Goal: Task Accomplishment & Management: Use online tool/utility

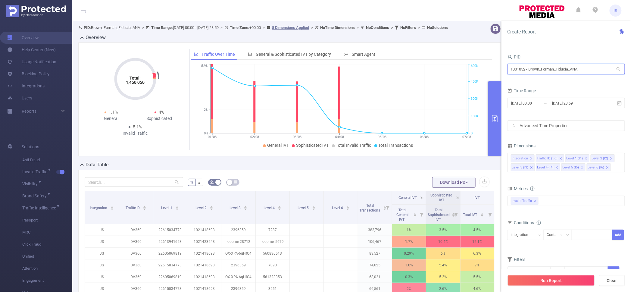
drag, startPoint x: 588, startPoint y: 67, endPoint x: 452, endPoint y: 70, distance: 136.2
click at [452, 70] on section "PID: Brown_Forman_Fiducia_ANA > Time Range: 2025-08-01 00:00 - 2025-08-09 23:59…" at bounding box center [351, 208] width 559 height 374
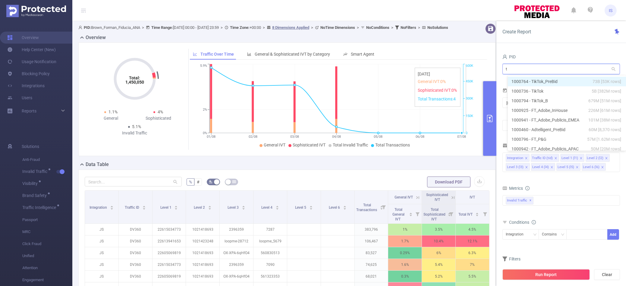
type input "tc"
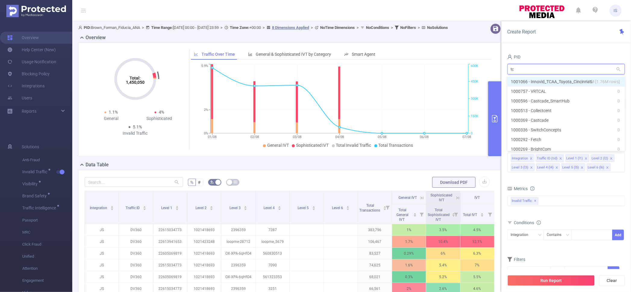
click at [578, 79] on li "1001066 - Innovid_TCAA_Toyota_Cincinnati 15M [1.76M rows]" at bounding box center [566, 82] width 117 height 10
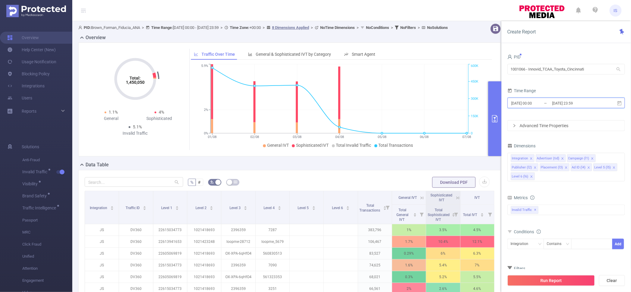
click at [552, 108] on span "[DATE] 00:00 _ [DATE] 23:59" at bounding box center [566, 103] width 117 height 11
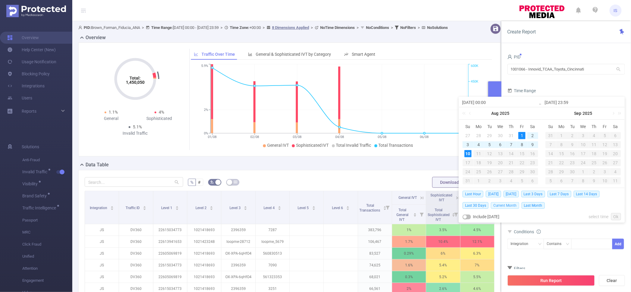
click at [503, 206] on span "Current Month" at bounding box center [505, 205] width 28 height 7
type input "2025-08-10 23:59"
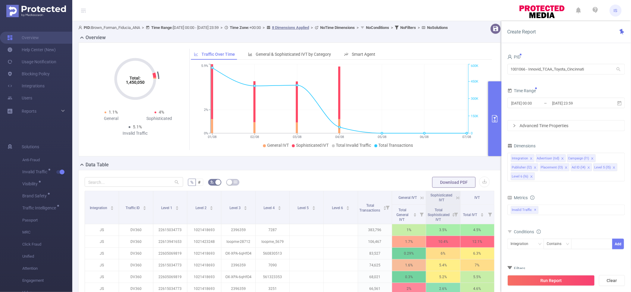
click at [564, 196] on div "Metrics" at bounding box center [566, 198] width 117 height 10
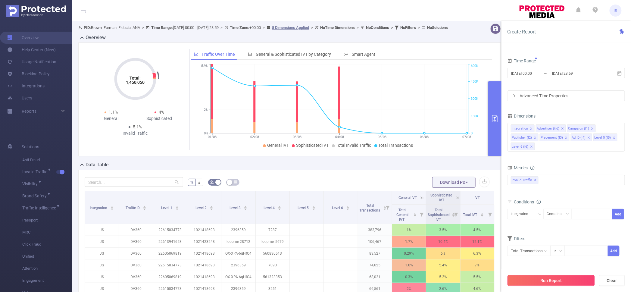
click at [553, 279] on button "Run Report" at bounding box center [551, 280] width 87 height 11
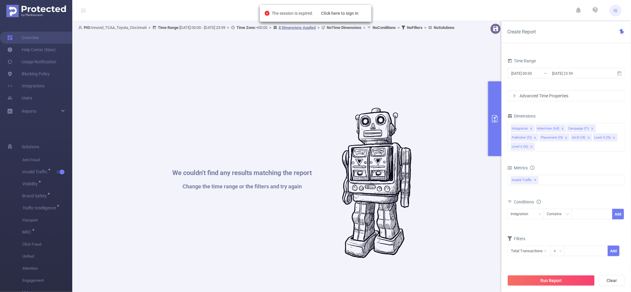
click at [348, 20] on div "The session is expired. Click here to sign in" at bounding box center [315, 13] width 111 height 17
click at [350, 13] on button "Click here to sign in" at bounding box center [340, 13] width 53 height 11
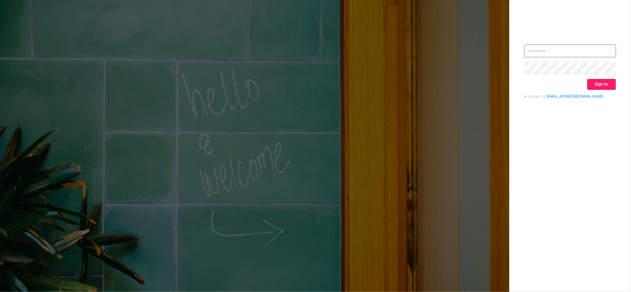
type input "[PERSON_NAME][EMAIL_ADDRESS][DOMAIN_NAME]"
click at [604, 85] on button "Sign in" at bounding box center [601, 84] width 29 height 11
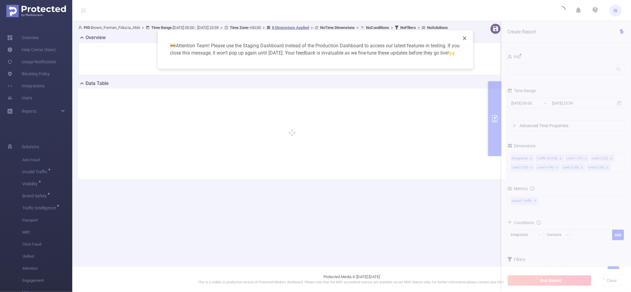
click at [468, 41] on span "Close" at bounding box center [464, 38] width 17 height 17
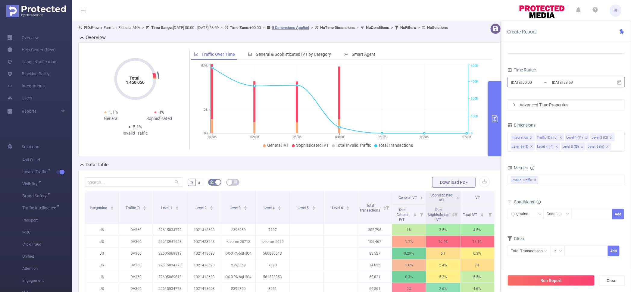
click at [547, 79] on input "[DATE] 00:00" at bounding box center [535, 82] width 49 height 8
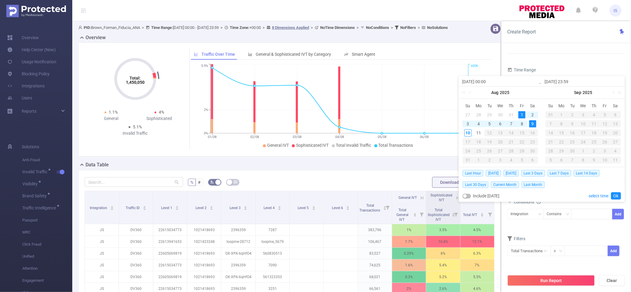
click at [559, 70] on div "Time Range" at bounding box center [566, 71] width 117 height 10
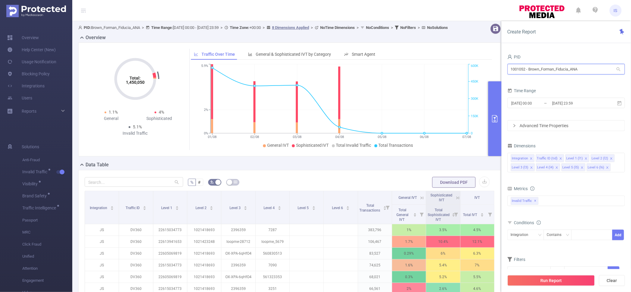
drag, startPoint x: 597, startPoint y: 65, endPoint x: 449, endPoint y: 72, distance: 148.7
click at [449, 72] on section "PID: Brown_Forman_Fiducia_ANA > Time Range: [DATE] 00:00 - [DATE] 23:59 > Time …" at bounding box center [351, 208] width 559 height 374
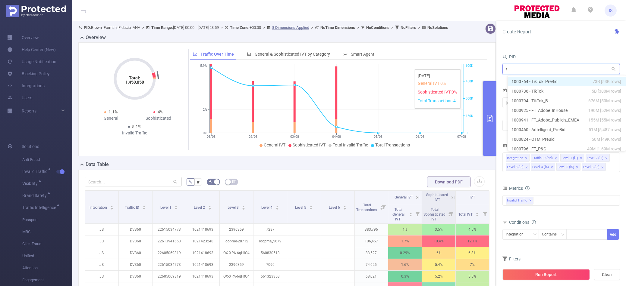
type input "tc"
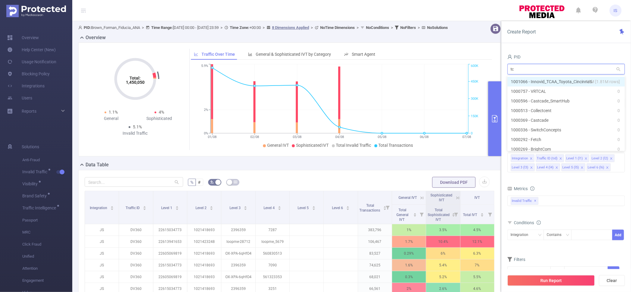
click at [559, 83] on li "1001066 - Innovid_TCAA_Toyota_Cincinnati 15M [1.81M rows]" at bounding box center [566, 82] width 117 height 10
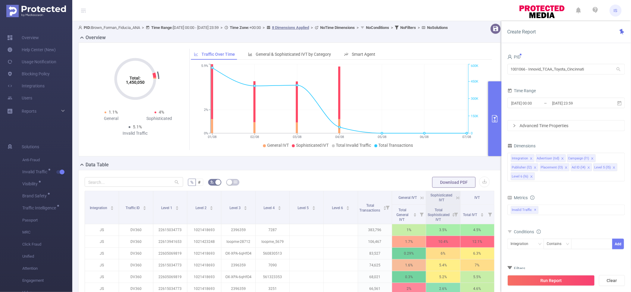
click at [554, 86] on div "Time Range" at bounding box center [566, 91] width 117 height 10
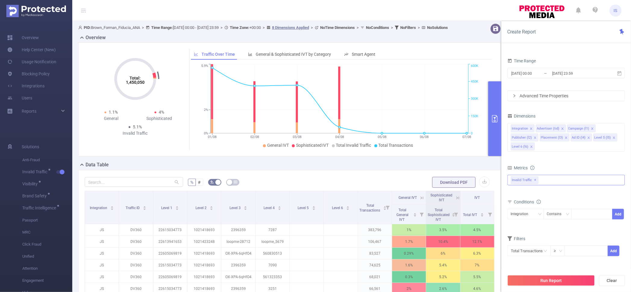
click at [550, 180] on div "Invalid Traffic ✕" at bounding box center [566, 180] width 117 height 11
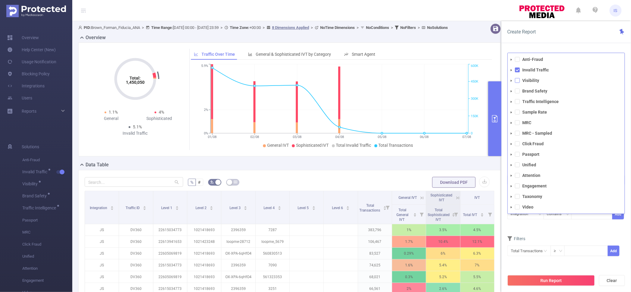
click at [518, 80] on span at bounding box center [517, 80] width 5 height 5
click at [518, 89] on span at bounding box center [517, 91] width 5 height 5
click at [519, 103] on span at bounding box center [517, 101] width 5 height 5
click at [547, 279] on button "Run Report" at bounding box center [551, 280] width 87 height 11
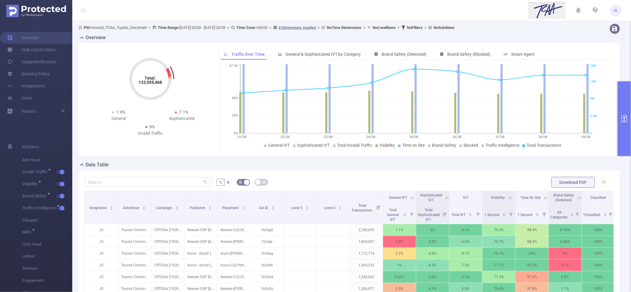
click at [624, 95] on button "primary" at bounding box center [624, 118] width 13 height 75
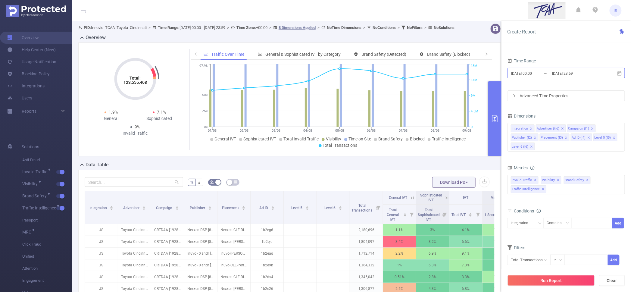
click at [555, 76] on input "[DATE] 23:59" at bounding box center [576, 73] width 49 height 8
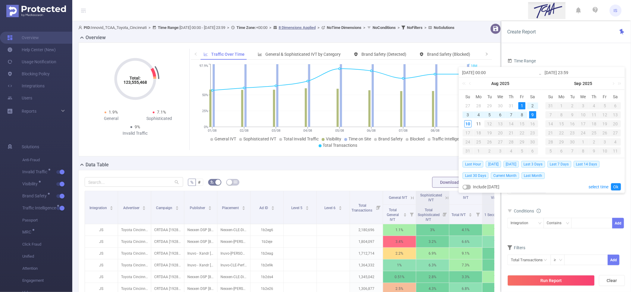
click at [524, 107] on div "1" at bounding box center [521, 105] width 7 height 7
click at [525, 116] on div "8" at bounding box center [521, 114] width 7 height 7
type input "[DATE] 23:59"
click at [616, 189] on link "Ok" at bounding box center [616, 186] width 10 height 7
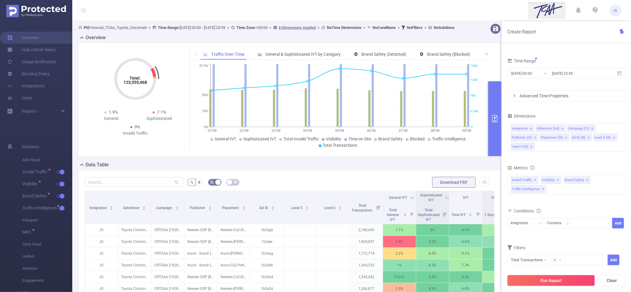
click at [542, 285] on button "Run Report" at bounding box center [551, 280] width 87 height 11
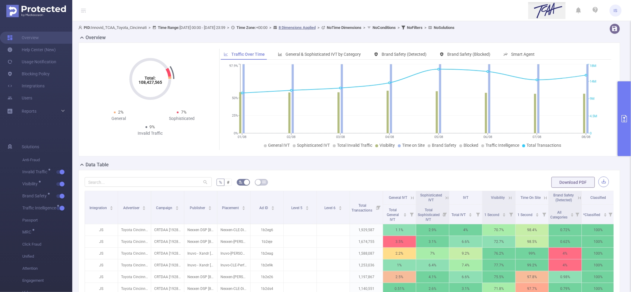
click at [598, 181] on button "button" at bounding box center [603, 182] width 11 height 11
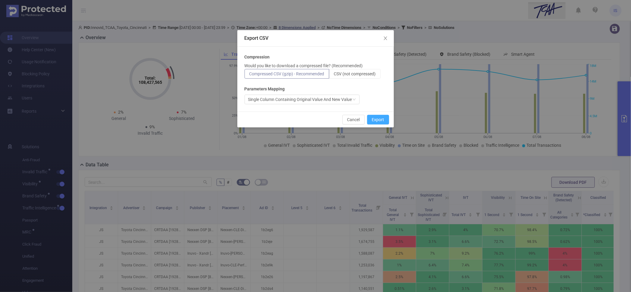
click at [383, 120] on button "Export" at bounding box center [378, 120] width 22 height 10
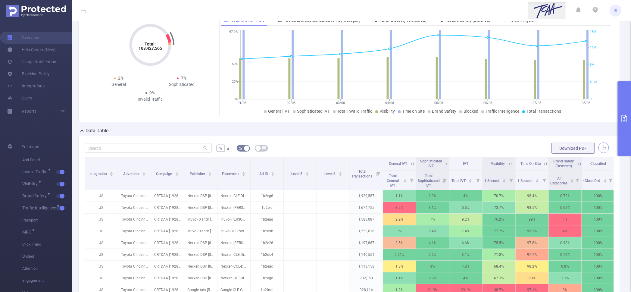
scroll to position [75, 0]
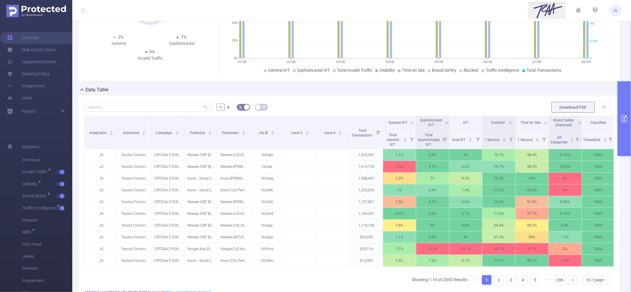
click at [625, 88] on button "primary" at bounding box center [624, 118] width 13 height 75
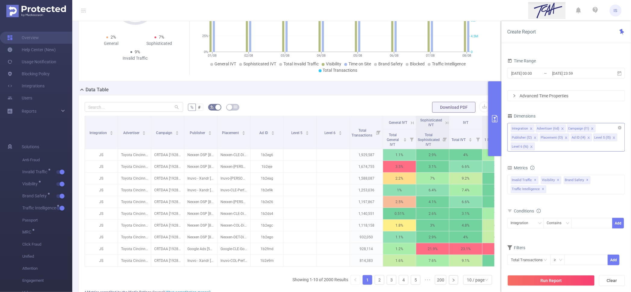
click at [532, 148] on icon "icon: close" at bounding box center [531, 147] width 3 height 4
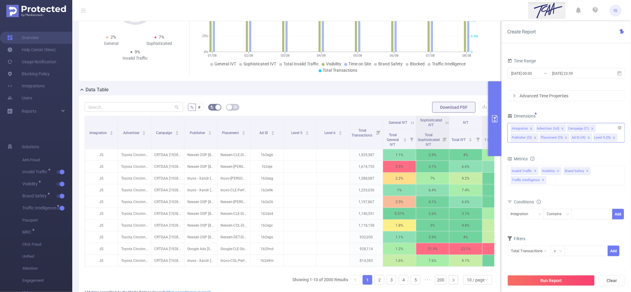
click at [587, 137] on icon "icon: close" at bounding box center [588, 137] width 3 height 3
click at [587, 137] on li "Level 5 (l5)" at bounding box center [583, 137] width 24 height 8
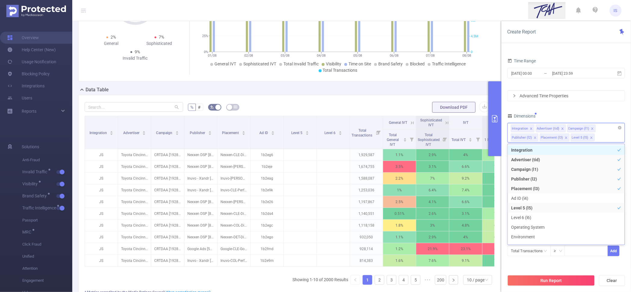
click at [590, 136] on icon "icon: close" at bounding box center [591, 137] width 3 height 3
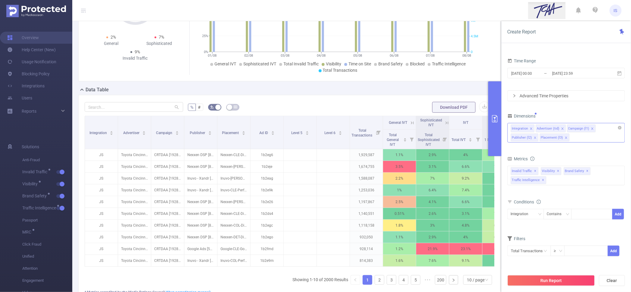
click at [585, 110] on div "PID 1001066 - Innovid_TCAA_Toyota_Cincinnati 1001066 - Innovid_TCAA_Toyota_Cinc…" at bounding box center [566, 143] width 117 height 241
click at [575, 279] on button "Run Report" at bounding box center [551, 280] width 87 height 11
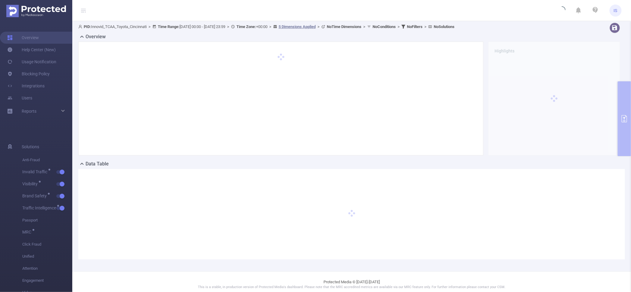
scroll to position [0, 0]
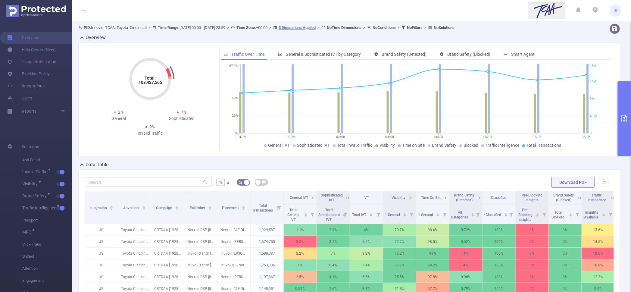
click at [625, 102] on button "primary" at bounding box center [624, 118] width 13 height 75
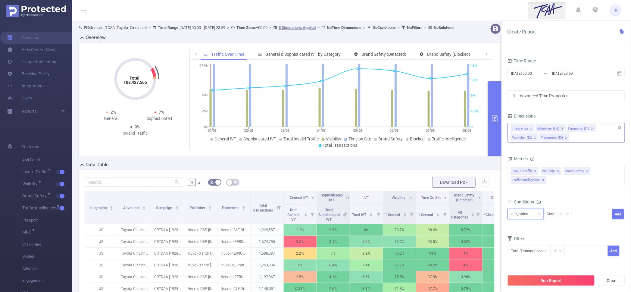
click at [527, 218] on div "Integration" at bounding box center [522, 214] width 22 height 10
click at [584, 229] on form "Dimensions Integration Advertiser (tid) Campaign (l1) Publisher (l2) Placement …" at bounding box center [566, 188] width 117 height 152
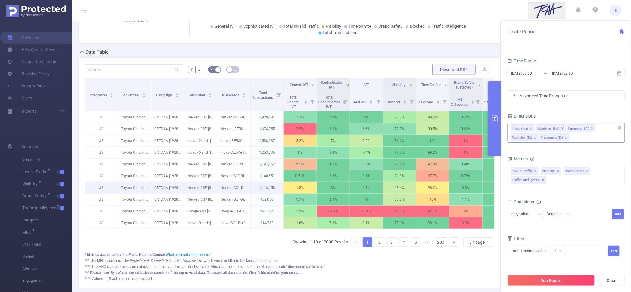
scroll to position [113, 0]
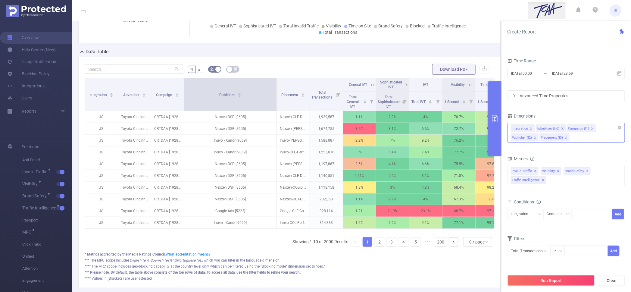
drag, startPoint x: 217, startPoint y: 110, endPoint x: 276, endPoint y: 109, distance: 59.3
click at [276, 109] on span at bounding box center [276, 94] width 3 height 33
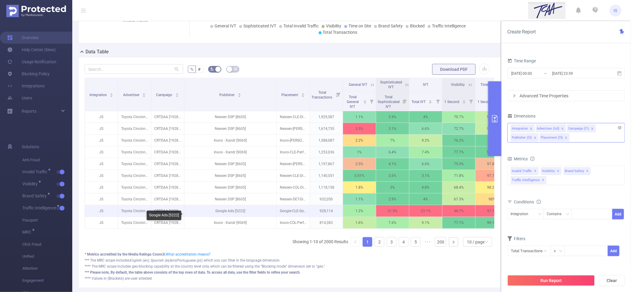
click at [241, 216] on p "Google Ads [5222]" at bounding box center [230, 210] width 92 height 11
copy p "5222"
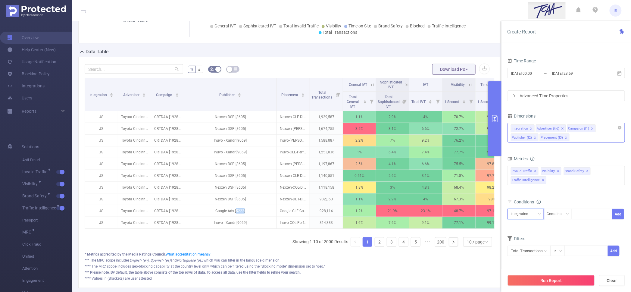
click at [523, 213] on div "Integration" at bounding box center [522, 214] width 22 height 10
click at [530, 251] on li "Publisher (l2)" at bounding box center [526, 255] width 36 height 10
click at [556, 218] on div "Contains" at bounding box center [556, 214] width 19 height 10
click at [562, 255] on li "Does Not Contain" at bounding box center [564, 255] width 40 height 10
click at [587, 210] on div at bounding box center [592, 214] width 35 height 10
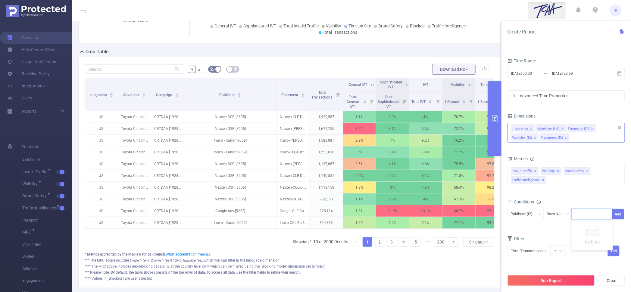
paste input "5222"
type input "5222"
click at [588, 227] on li "5222" at bounding box center [592, 227] width 41 height 10
click at [617, 216] on button "Add" at bounding box center [618, 214] width 12 height 11
click at [150, 74] on input "text" at bounding box center [134, 69] width 98 height 10
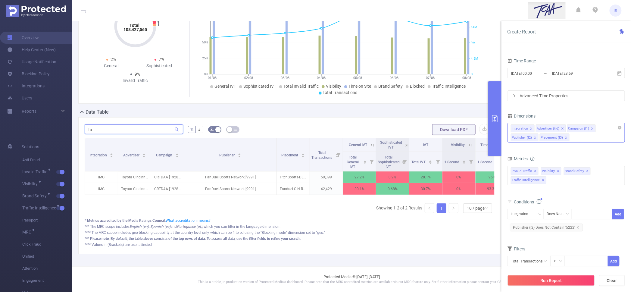
scroll to position [64, 0]
type input "fan"
click at [252, 171] on p "FanDuel Sports Network [9991]" at bounding box center [230, 176] width 92 height 11
copy p "9991"
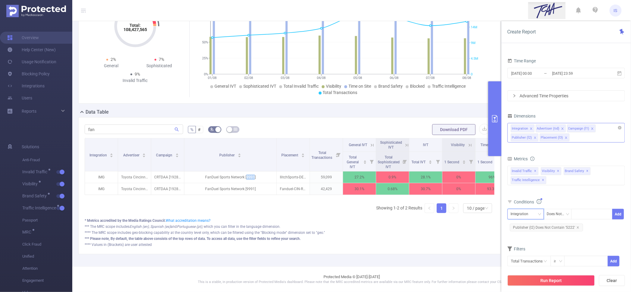
click at [530, 214] on div "Integration" at bounding box center [522, 214] width 22 height 10
click at [530, 251] on li "Publisher (l2)" at bounding box center [526, 255] width 36 height 10
click at [588, 214] on div at bounding box center [592, 214] width 35 height 10
paste input "9991"
type input "9991"
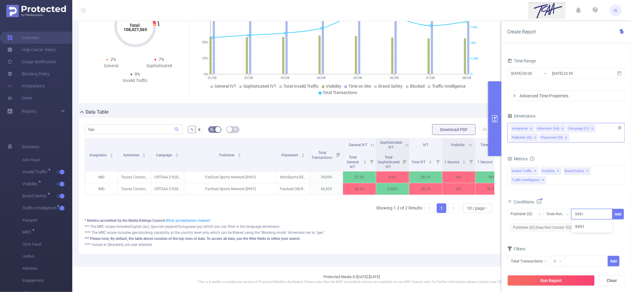
click at [590, 232] on ul "9991" at bounding box center [592, 226] width 41 height 12
click at [588, 227] on li "9991" at bounding box center [592, 227] width 41 height 10
click at [624, 211] on div at bounding box center [624, 170] width 2 height 185
click at [620, 212] on button "Add" at bounding box center [618, 214] width 12 height 11
click at [558, 279] on button "Run Report" at bounding box center [551, 280] width 87 height 11
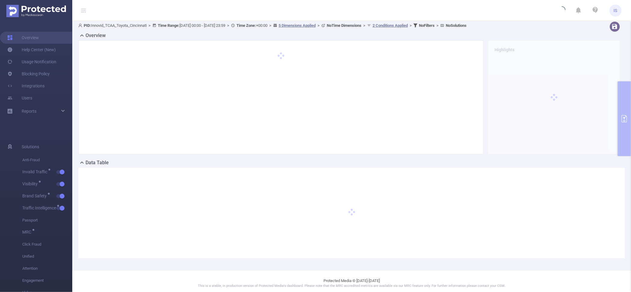
scroll to position [0, 0]
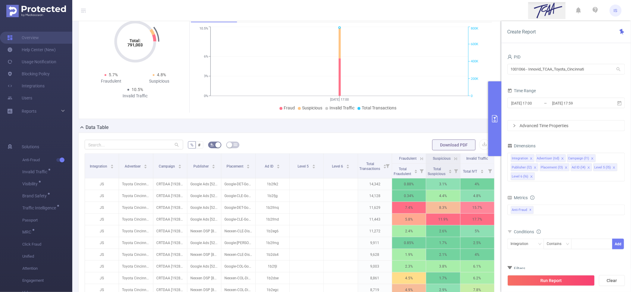
scroll to position [38, 0]
click at [532, 208] on span "Anti-Fraud ✕" at bounding box center [522, 210] width 23 height 8
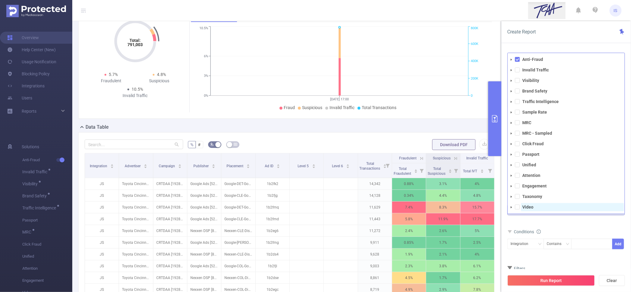
click at [534, 209] on span "Video" at bounding box center [572, 207] width 103 height 8
click at [529, 69] on strong "Invalid Traffic" at bounding box center [536, 69] width 27 height 5
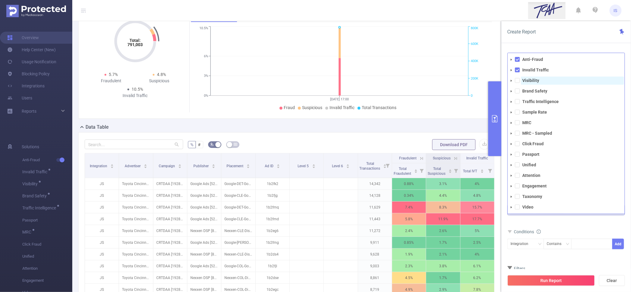
click at [527, 77] on span "Visibility" at bounding box center [572, 81] width 103 height 8
click at [518, 60] on span at bounding box center [517, 59] width 5 height 5
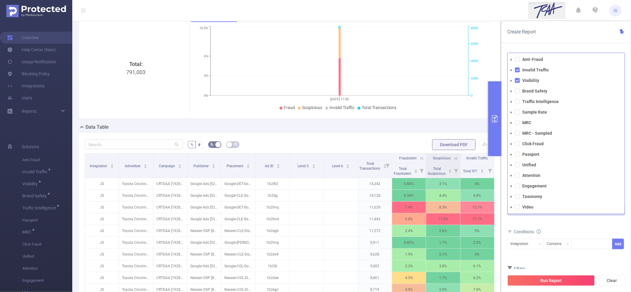
click at [518, 94] on li "Brand Safety" at bounding box center [566, 91] width 117 height 8
click at [518, 92] on span at bounding box center [517, 91] width 5 height 5
click at [517, 102] on span at bounding box center [517, 101] width 5 height 5
click at [573, 234] on div "Metrics Total Fraudulent Bot/Virus Hostile Tools Tunneled Traffic Non Malicious…" at bounding box center [566, 214] width 117 height 43
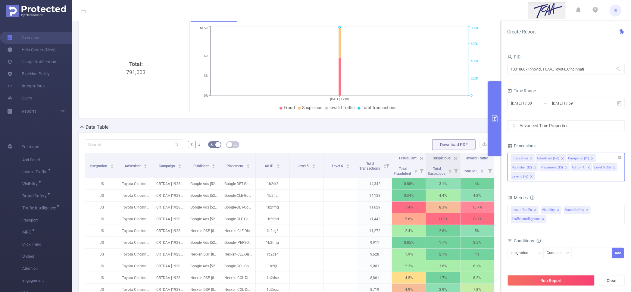
click at [532, 176] on icon "icon: close" at bounding box center [531, 176] width 3 height 3
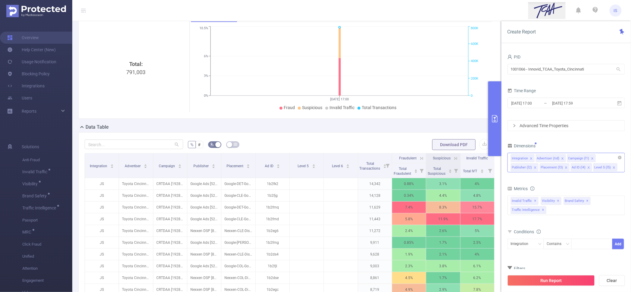
click at [566, 167] on icon "icon: close" at bounding box center [566, 167] width 3 height 3
click at [557, 165] on span at bounding box center [557, 167] width 3 height 7
click at [560, 168] on icon "icon: close" at bounding box center [560, 167] width 3 height 3
click at [548, 99] on input "2025-08-10 17:00" at bounding box center [535, 103] width 49 height 8
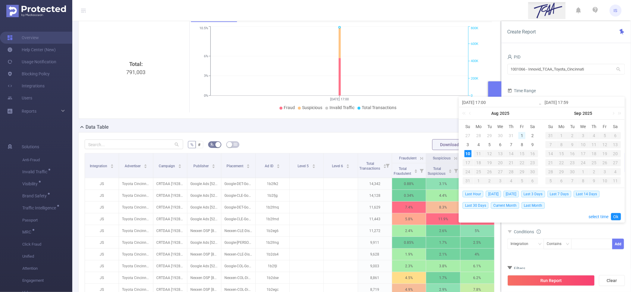
click at [525, 135] on div "1" at bounding box center [521, 135] width 7 height 7
click at [522, 146] on div "8" at bounding box center [521, 144] width 7 height 7
type input "2025-08-01 17:00"
type input "2025-08-08 17:59"
type input "2025-08-01 17:00"
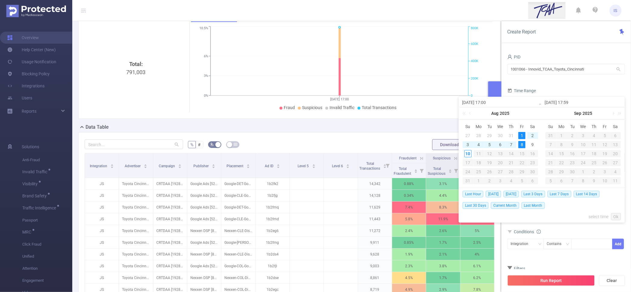
type input "2025-08-08 17:59"
click at [614, 217] on link "Ok" at bounding box center [616, 216] width 10 height 7
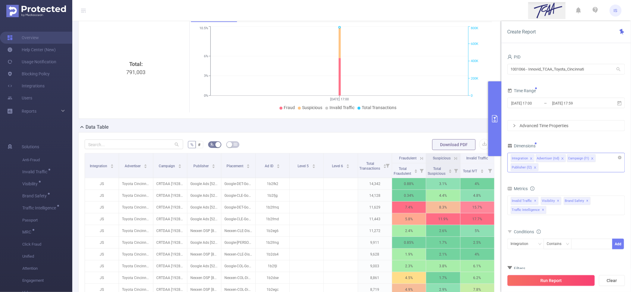
click at [559, 286] on button "Run Report" at bounding box center [551, 280] width 87 height 11
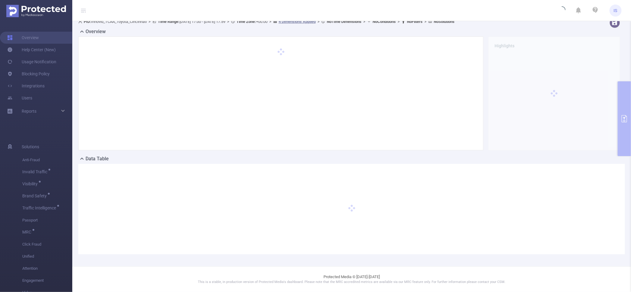
scroll to position [6, 0]
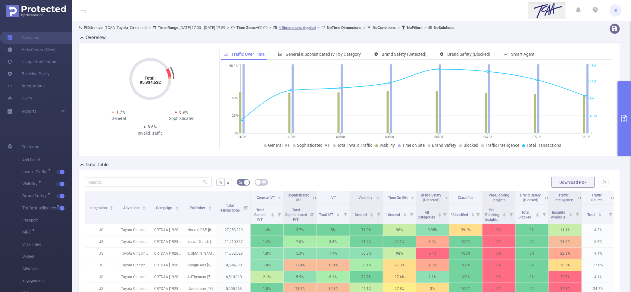
click at [623, 97] on button "primary" at bounding box center [624, 118] width 13 height 75
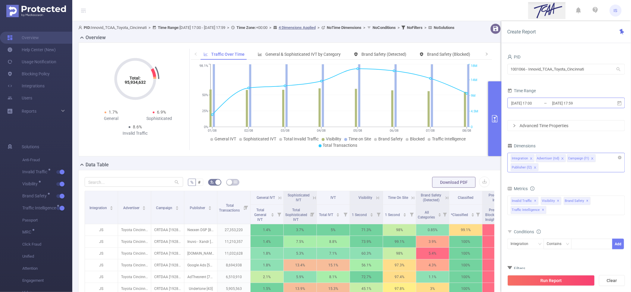
click at [533, 102] on input "2025-08-01 17:00" at bounding box center [535, 103] width 49 height 8
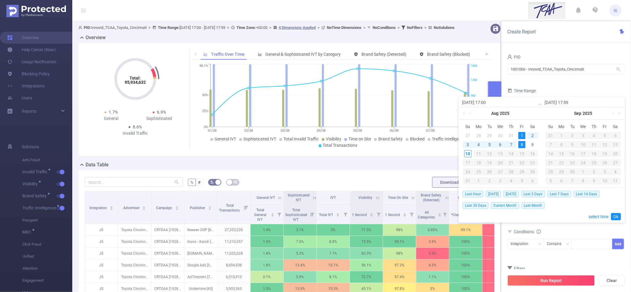
drag, startPoint x: 490, startPoint y: 102, endPoint x: 485, endPoint y: 102, distance: 5.1
click at [485, 102] on input "2025-08-01 17:00" at bounding box center [500, 102] width 77 height 7
type input "2025-08-01 0000"
type input "[DATE] 00:00"
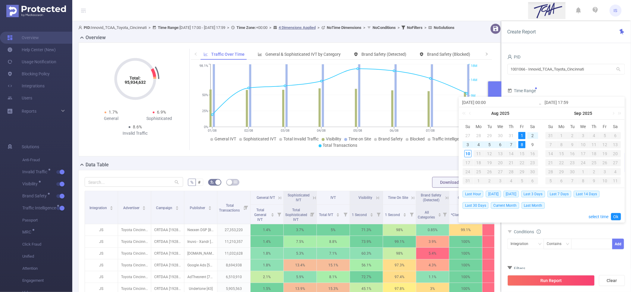
drag, startPoint x: 572, startPoint y: 101, endPoint x: 567, endPoint y: 101, distance: 4.8
click at [567, 101] on input "2025-08-08 17:59" at bounding box center [583, 102] width 77 height 7
type input "2025-08-08 2:59"
type input "[DATE] 23:59"
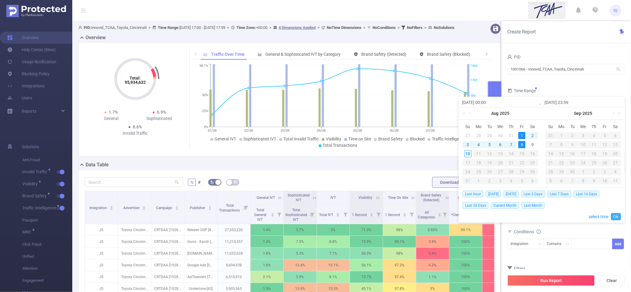
click at [616, 216] on link "Ok" at bounding box center [616, 216] width 10 height 7
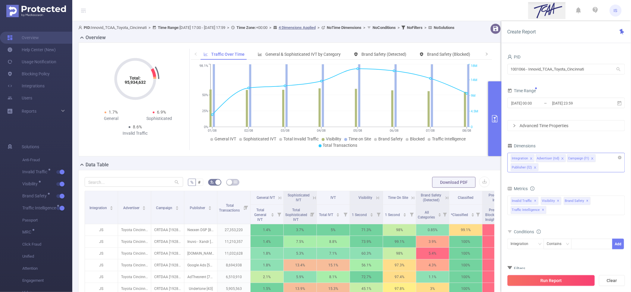
click at [568, 284] on button "Run Report" at bounding box center [551, 280] width 87 height 11
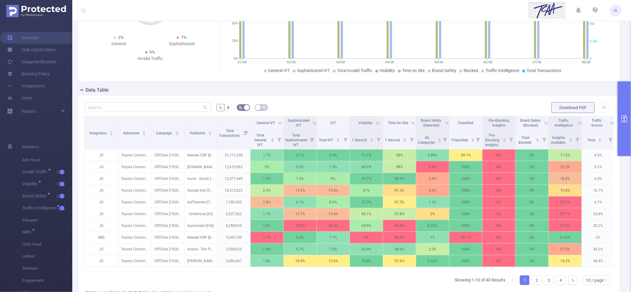
scroll to position [75, 0]
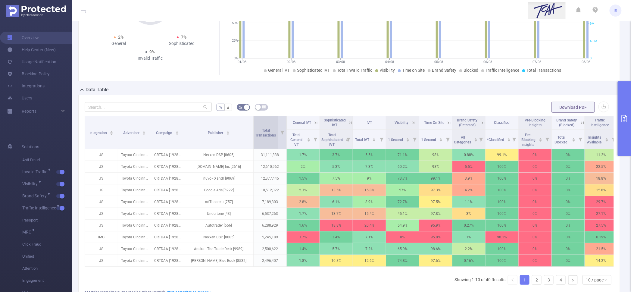
drag, startPoint x: 216, startPoint y: 122, endPoint x: 252, endPoint y: 124, distance: 36.2
click at [252, 124] on span at bounding box center [253, 132] width 3 height 33
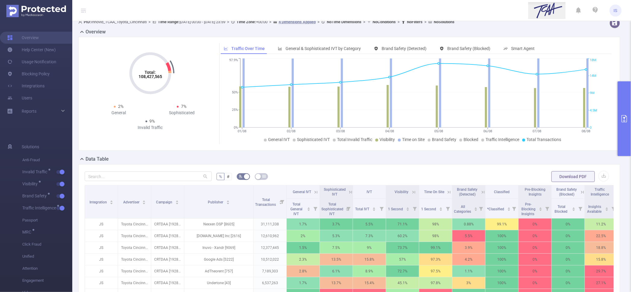
scroll to position [0, 0]
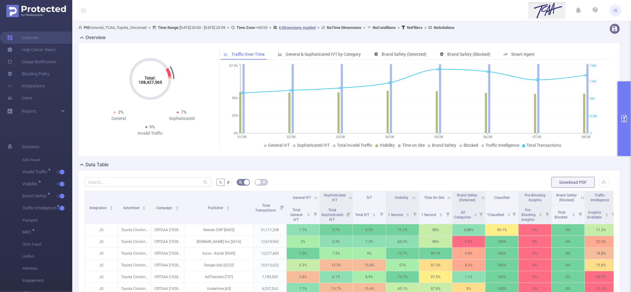
click at [623, 96] on button "primary" at bounding box center [624, 118] width 13 height 75
